Goal: Register for event/course

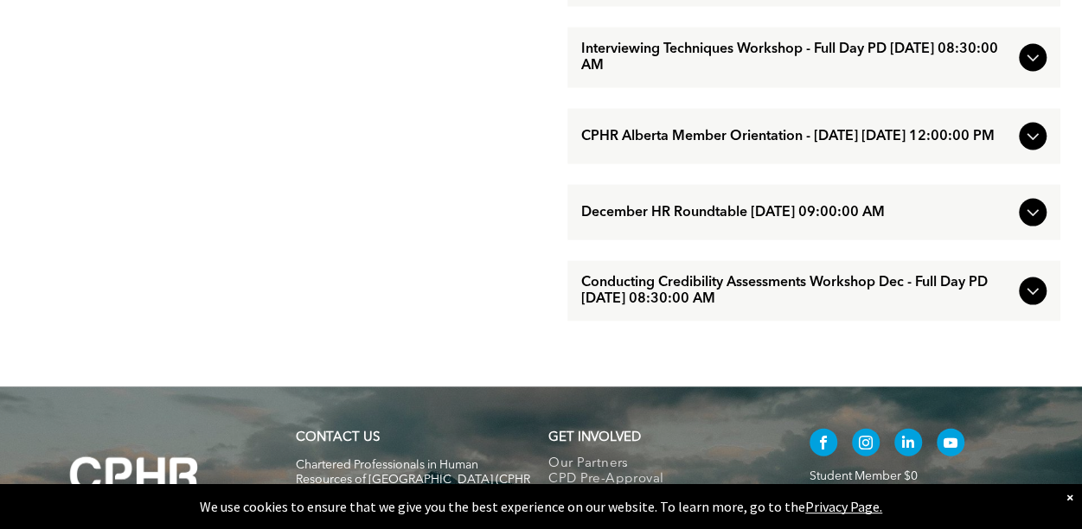
scroll to position [1643, 0]
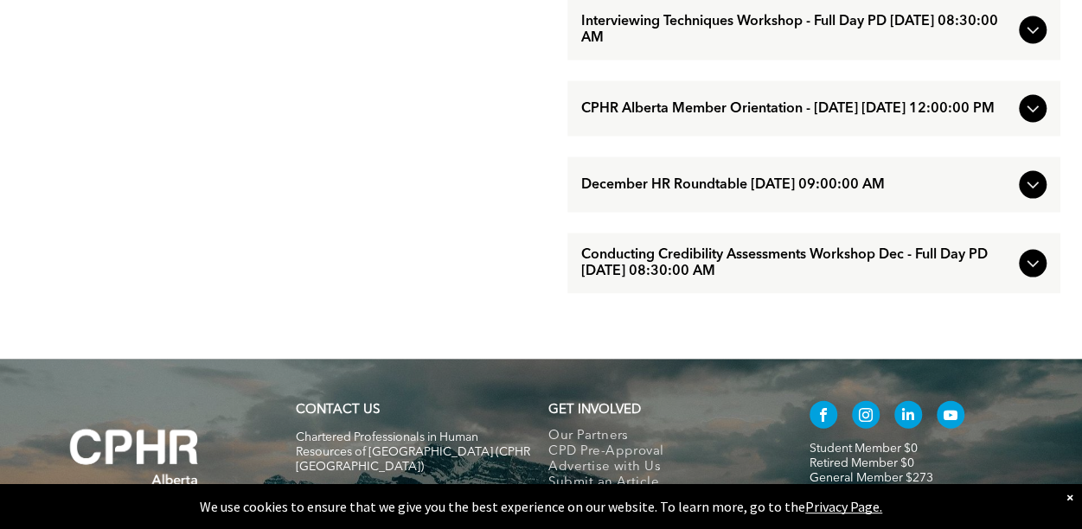
click at [1022, 195] on icon at bounding box center [1032, 185] width 21 height 21
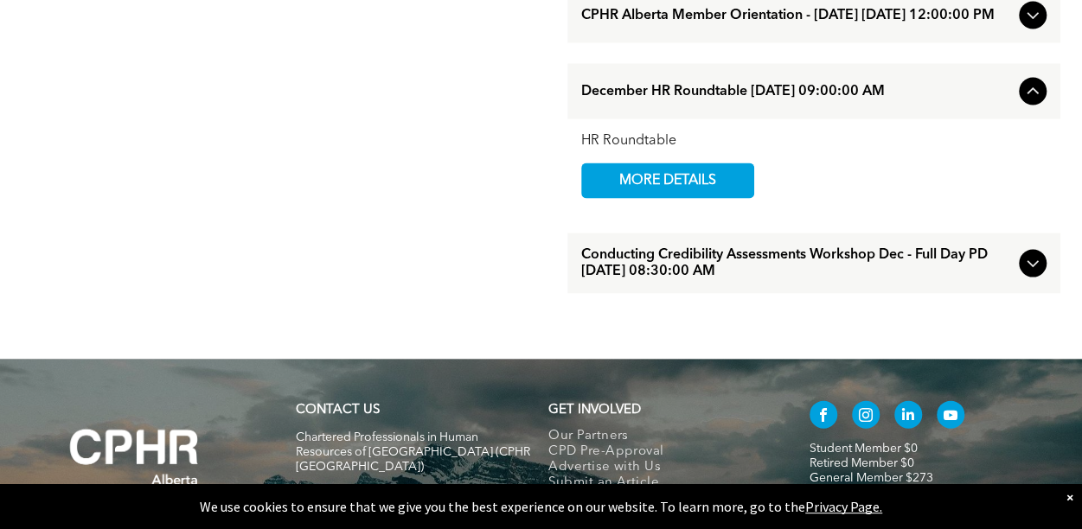
click at [1022, 102] on icon at bounding box center [1032, 91] width 21 height 21
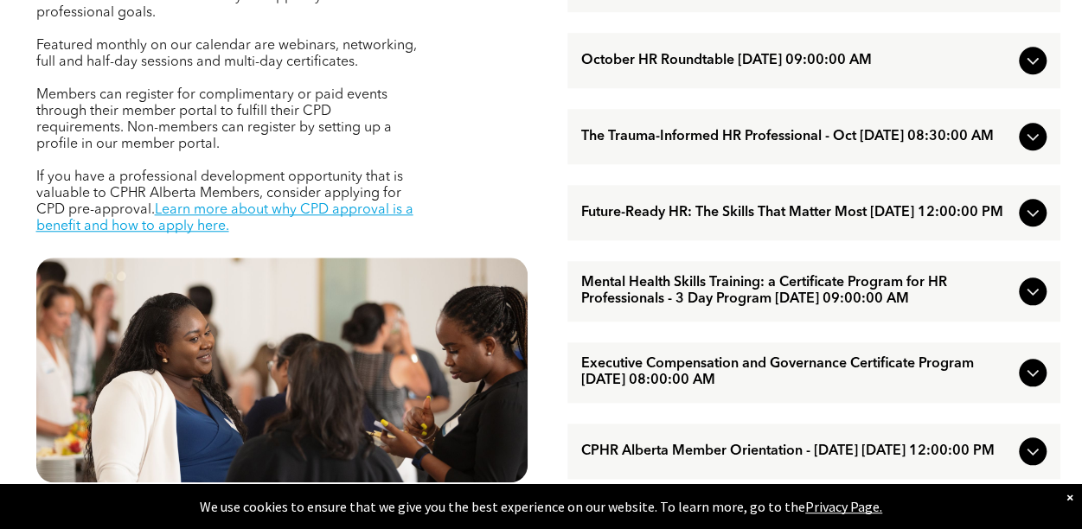
scroll to position [692, 0]
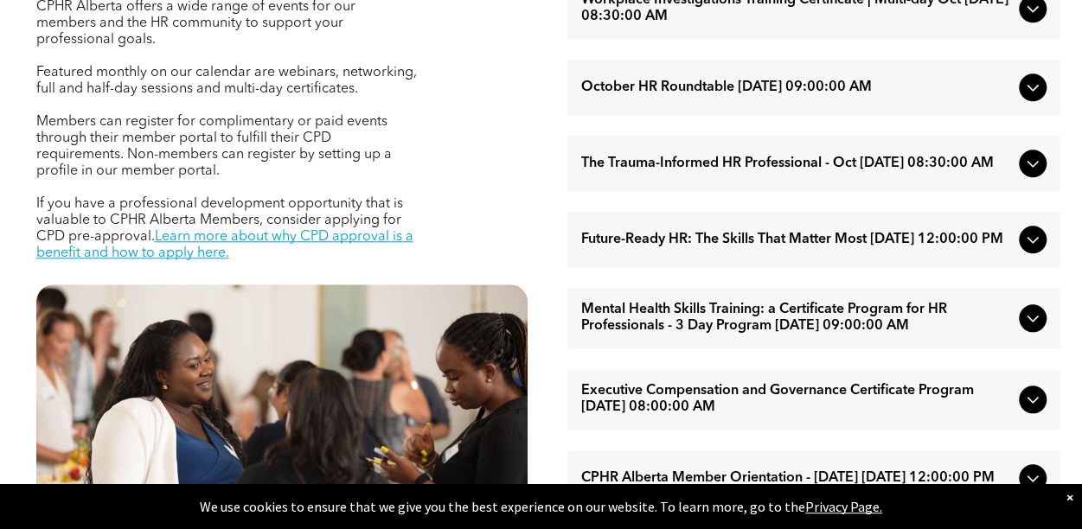
click at [1022, 98] on icon at bounding box center [1032, 87] width 21 height 21
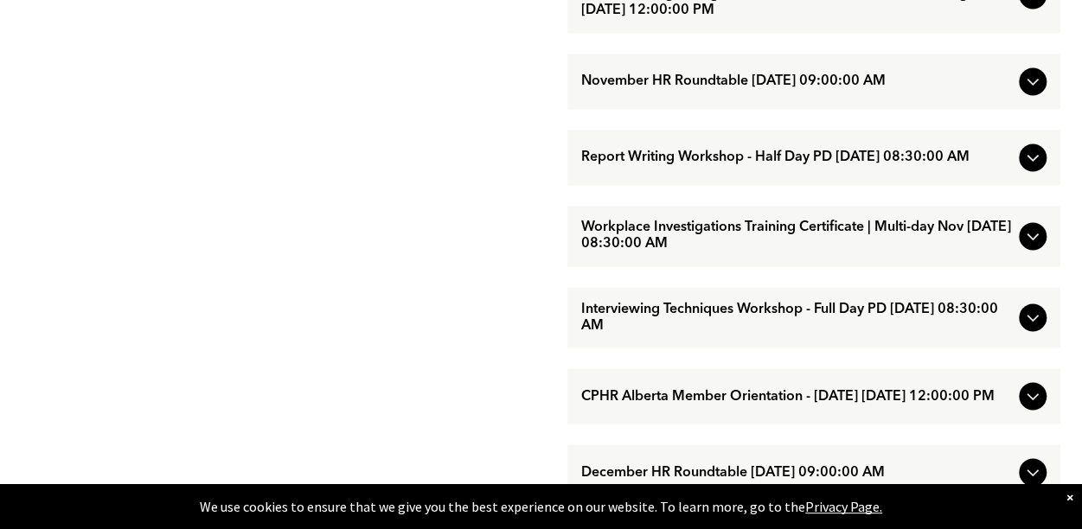
scroll to position [1384, 0]
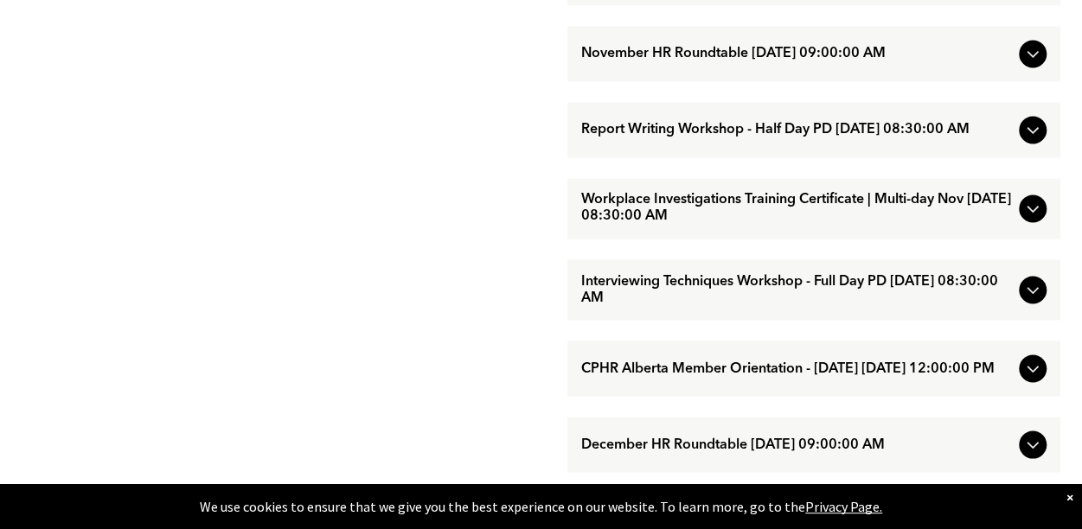
click at [1022, 64] on icon at bounding box center [1032, 53] width 21 height 21
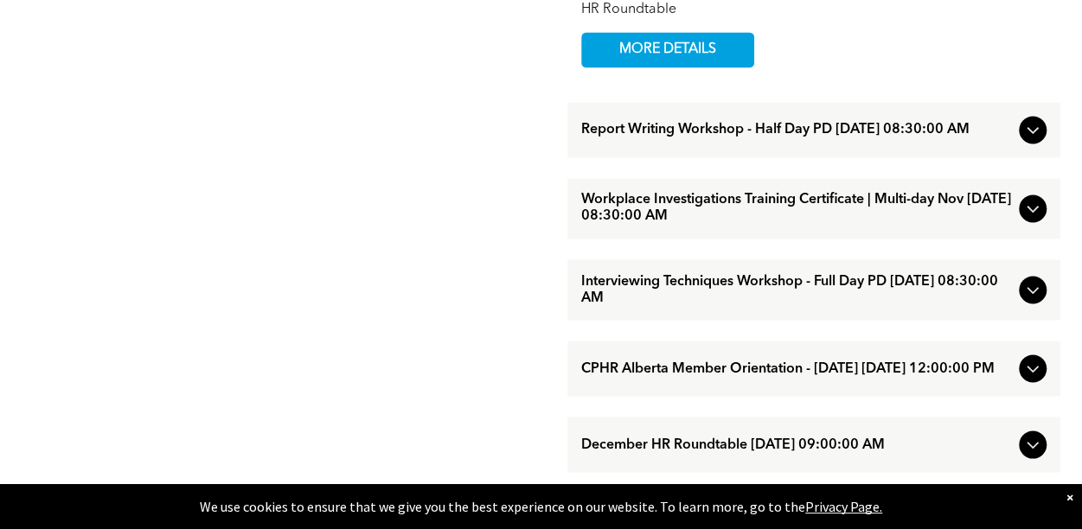
scroll to position [1297, 0]
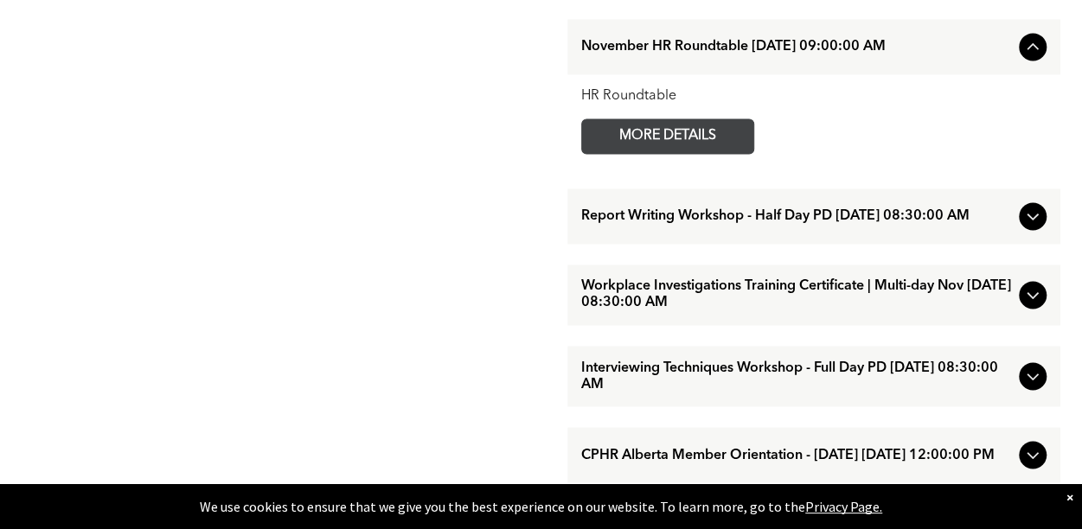
click at [599, 153] on span "MORE DETAILS" at bounding box center [667, 136] width 137 height 34
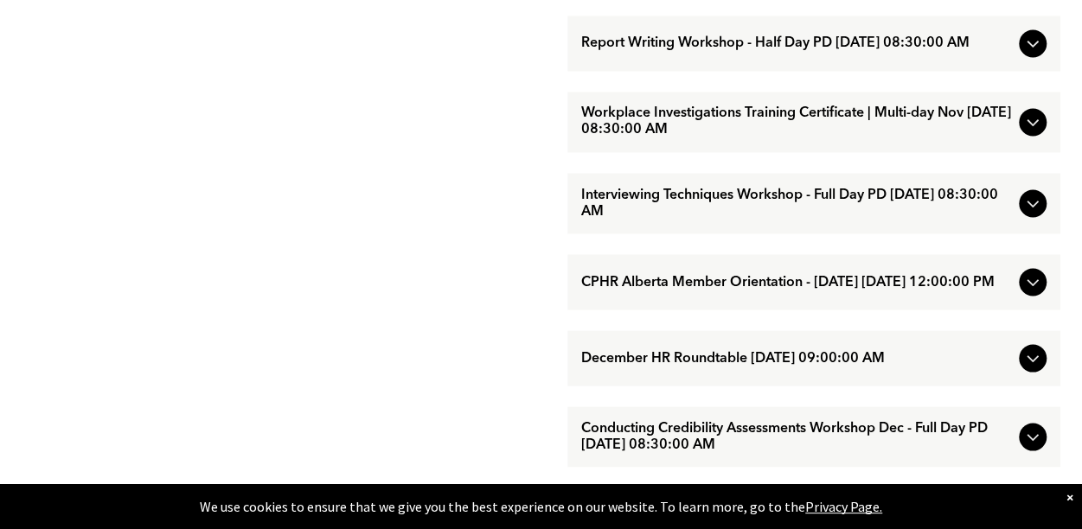
scroll to position [1470, 0]
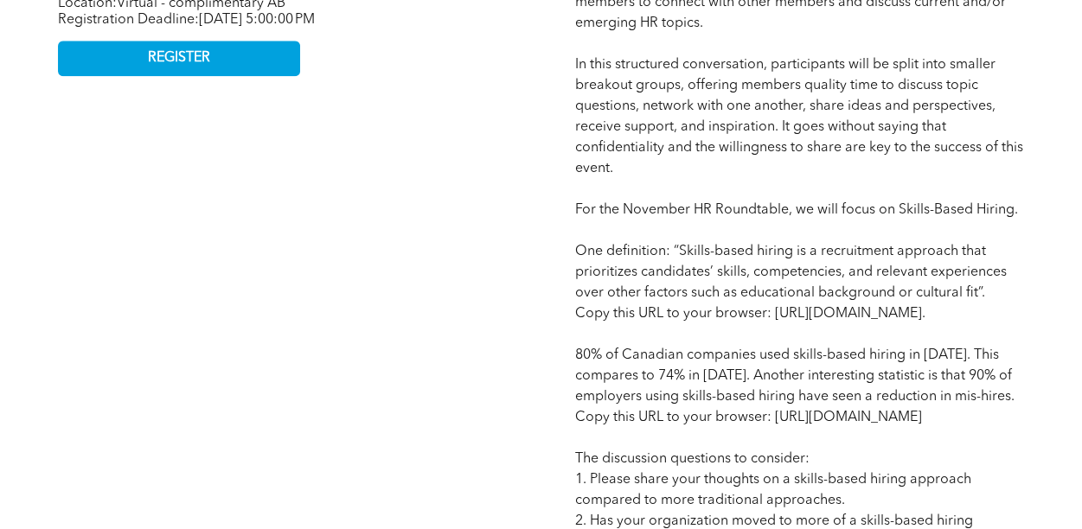
scroll to position [951, 0]
